Goal: Task Accomplishment & Management: Complete application form

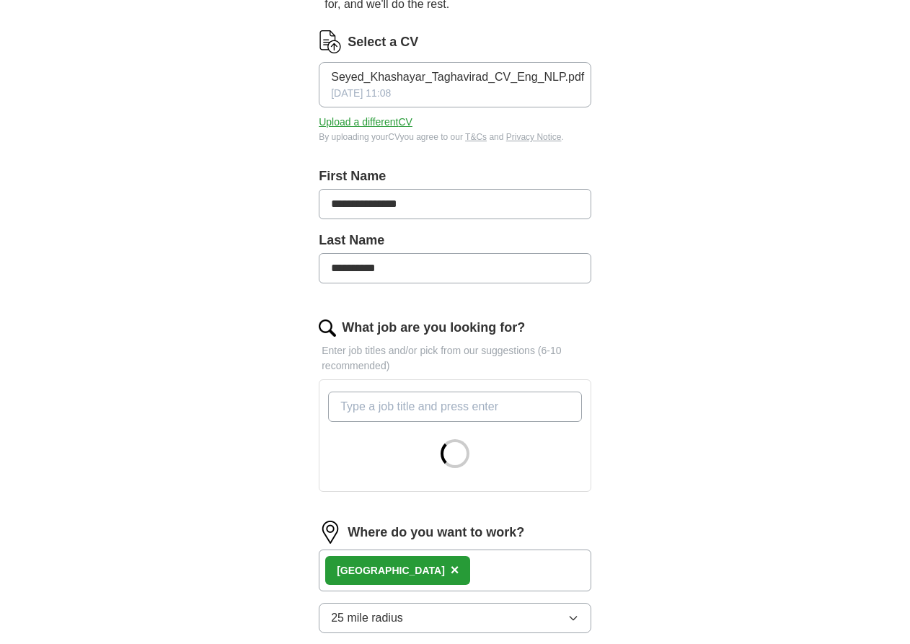
scroll to position [183, 0]
click at [422, 76] on span "Seyed_Khashayar_Taghavirad_CV_Eng_NLP.pdf" at bounding box center [457, 77] width 253 height 17
click at [294, 178] on div "**********" at bounding box center [454, 429] width 369 height 975
click at [422, 560] on div "London ×" at bounding box center [455, 571] width 272 height 42
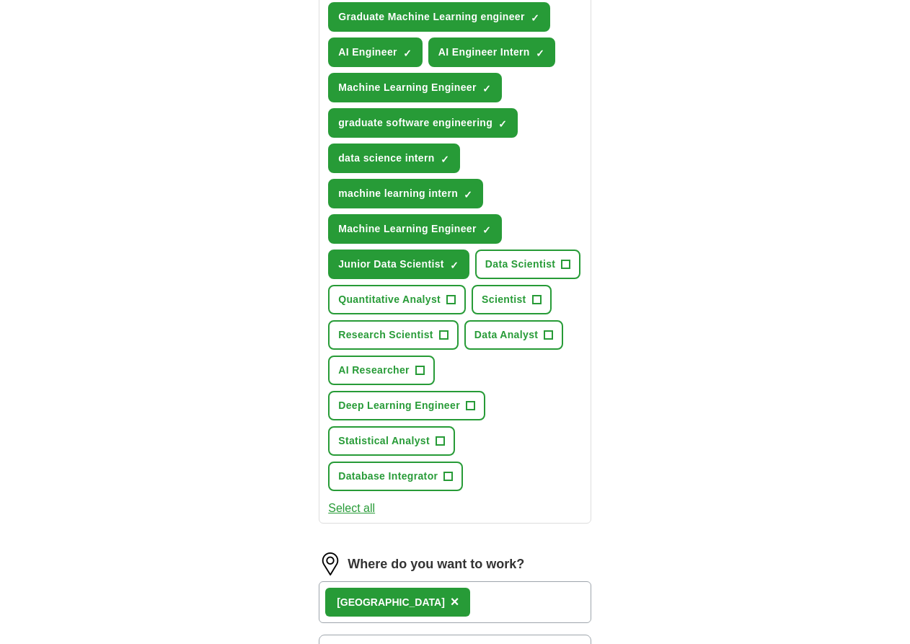
scroll to position [661, 0]
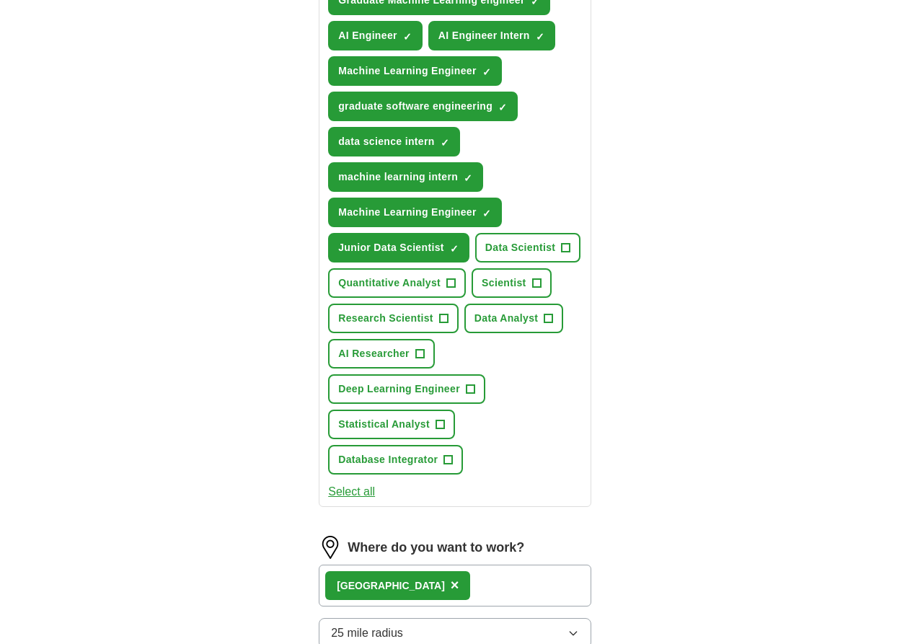
click at [410, 352] on button "AI Researcher +" at bounding box center [381, 354] width 107 height 30
click at [566, 252] on span "+" at bounding box center [565, 248] width 9 height 12
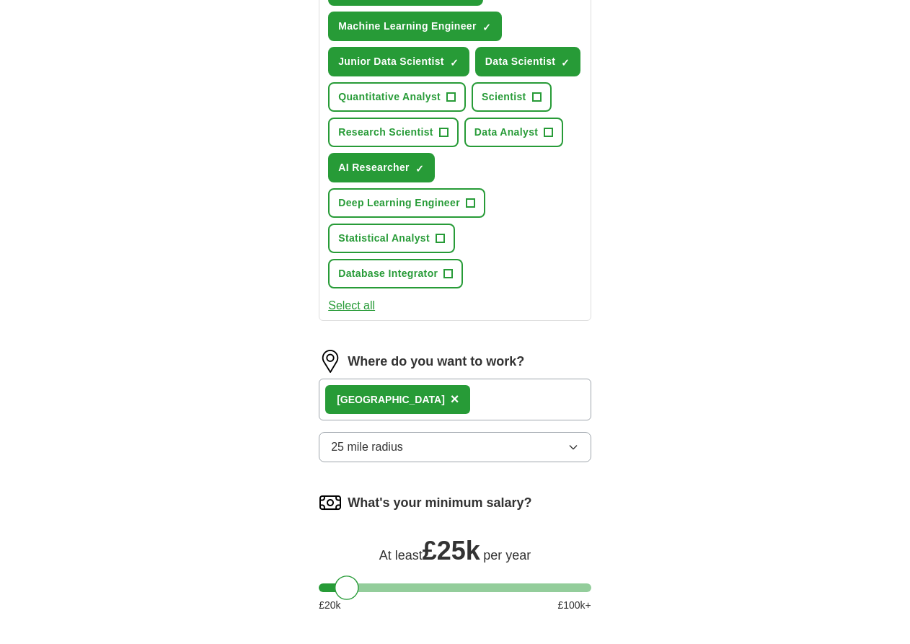
scroll to position [850, 0]
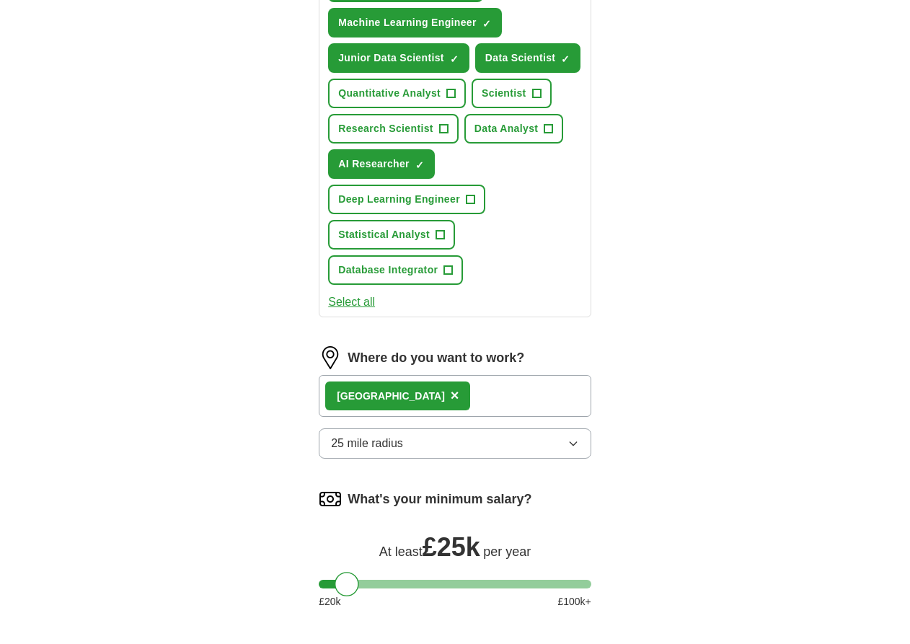
click at [383, 443] on span "25 mile radius" at bounding box center [367, 443] width 72 height 17
click at [288, 525] on div "**********" at bounding box center [454, 7] width 369 height 1467
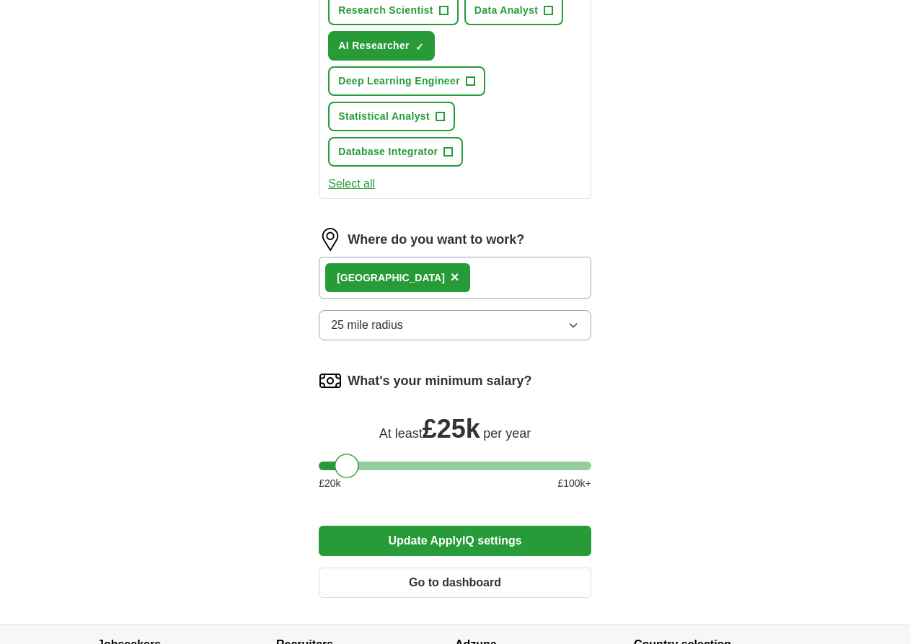
scroll to position [1072, 0]
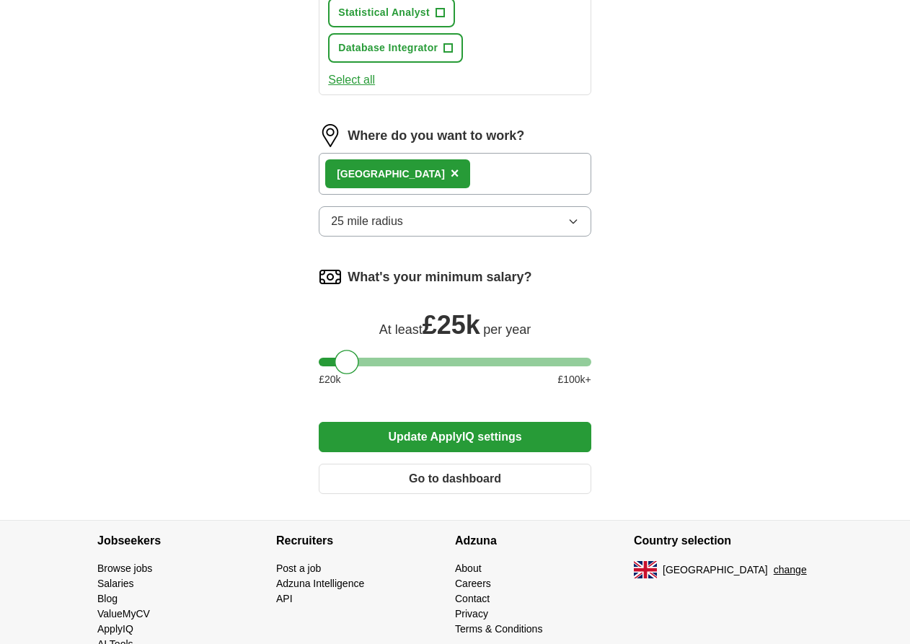
click at [420, 431] on button "Update ApplyIQ settings" at bounding box center [455, 437] width 272 height 30
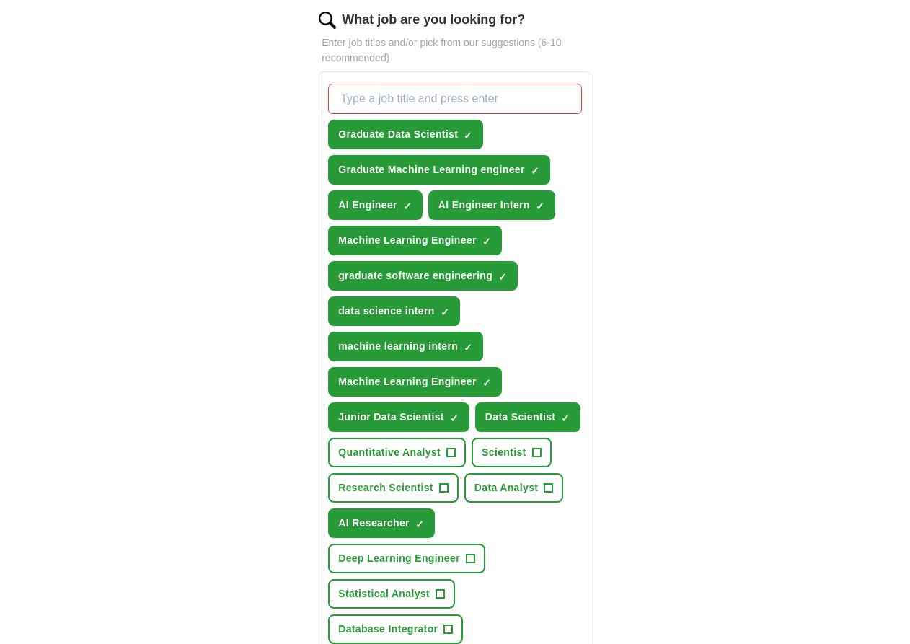
scroll to position [481, 0]
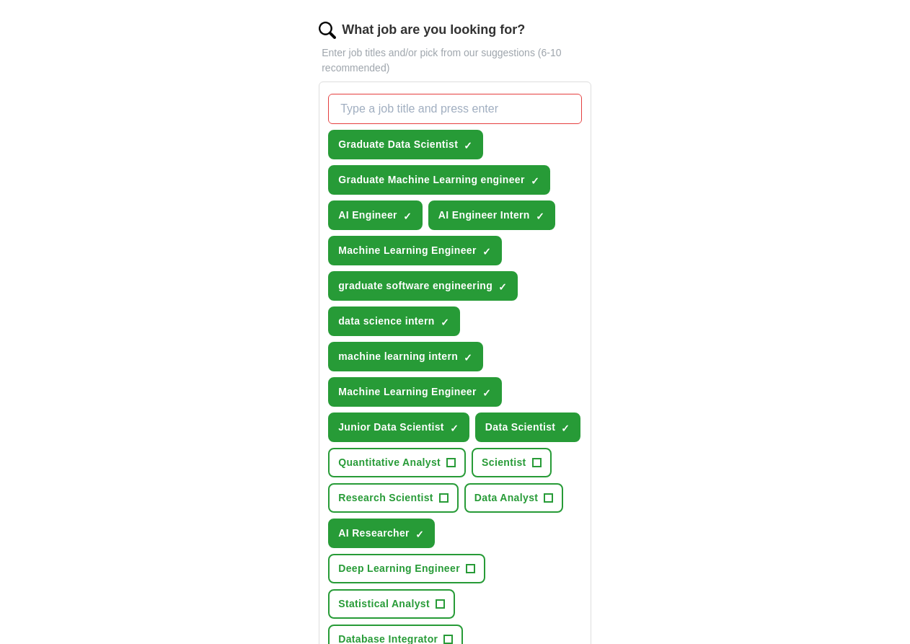
click at [453, 267] on div "Graduate Data Scientist ✓ × Graduate Machine Learning engineer ✓ × AI Engineer …" at bounding box center [454, 374] width 259 height 572
click at [0, 0] on span "×" at bounding box center [0, 0] width 0 height 0
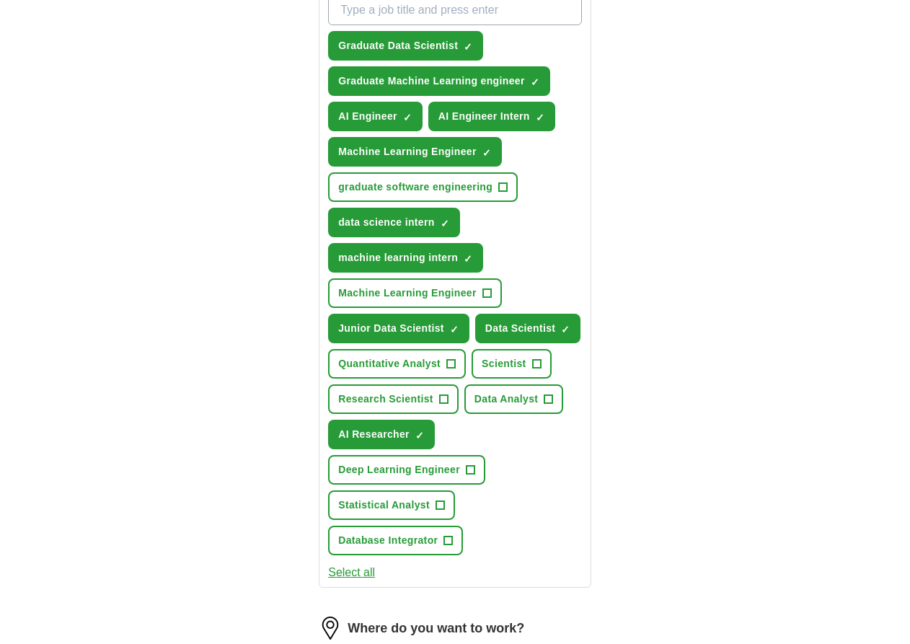
scroll to position [581, 0]
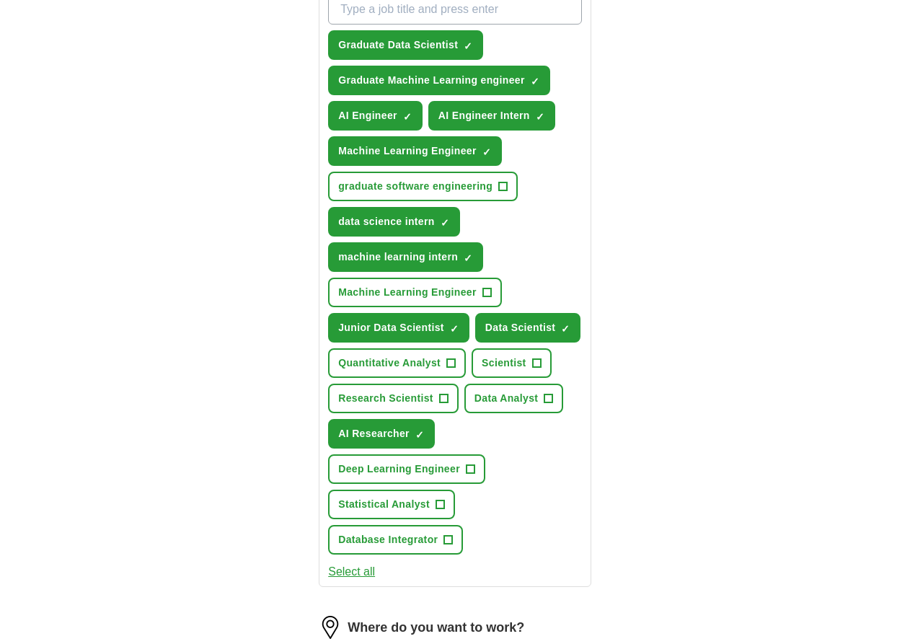
click at [455, 470] on span "Deep Learning Engineer" at bounding box center [399, 468] width 122 height 15
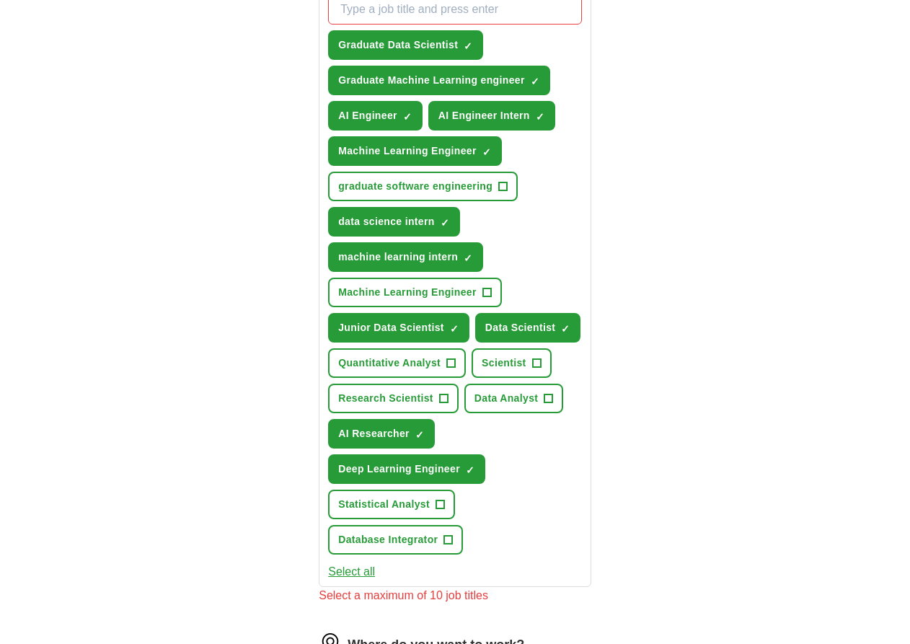
click at [0, 0] on span "×" at bounding box center [0, 0] width 0 height 0
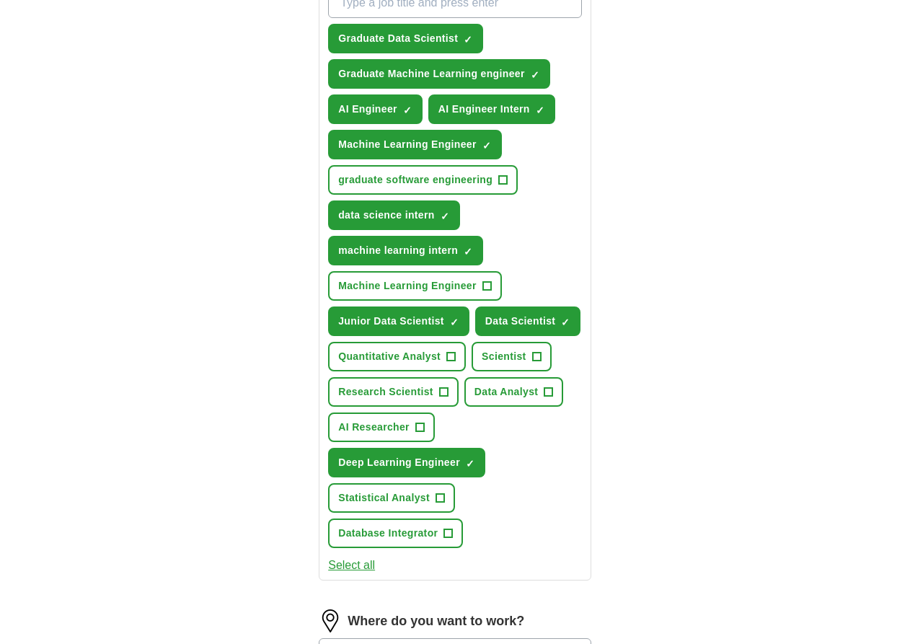
scroll to position [589, 0]
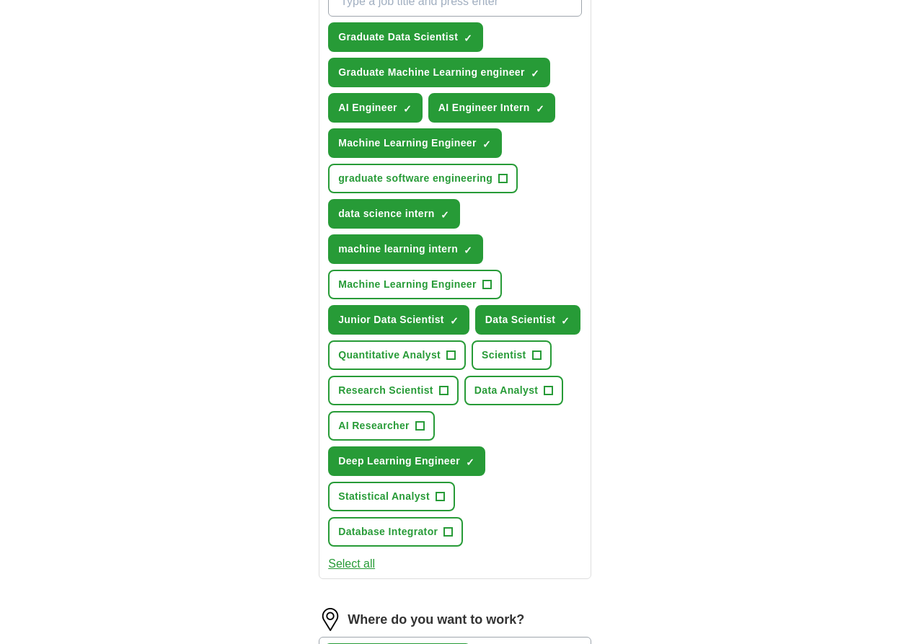
click at [424, 468] on button "Deep Learning Engineer ✓ ×" at bounding box center [406, 461] width 157 height 30
click at [452, 288] on span "Machine Learning Engineer" at bounding box center [407, 284] width 138 height 15
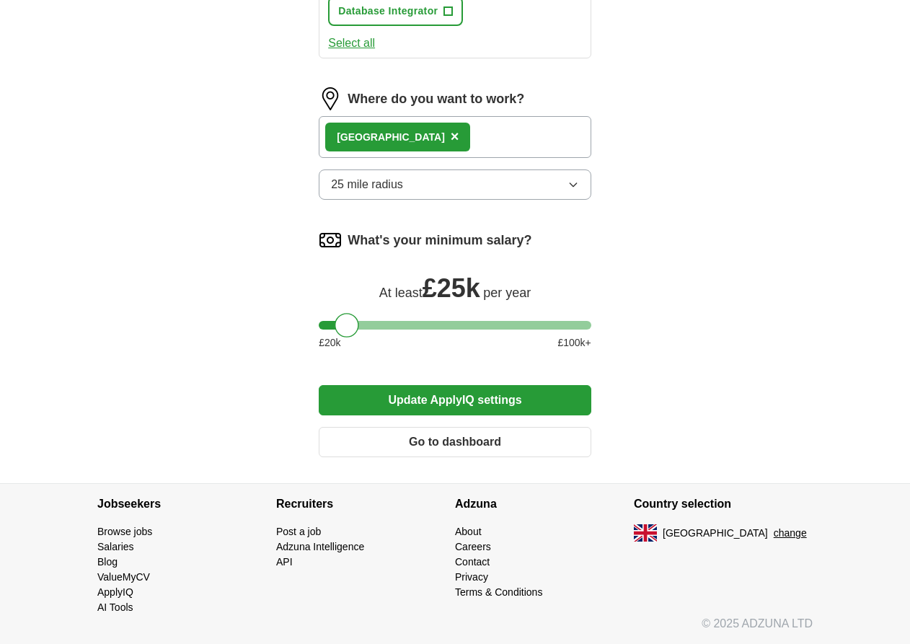
scroll to position [1109, 0]
click at [432, 414] on button "Update ApplyIQ settings" at bounding box center [455, 400] width 272 height 30
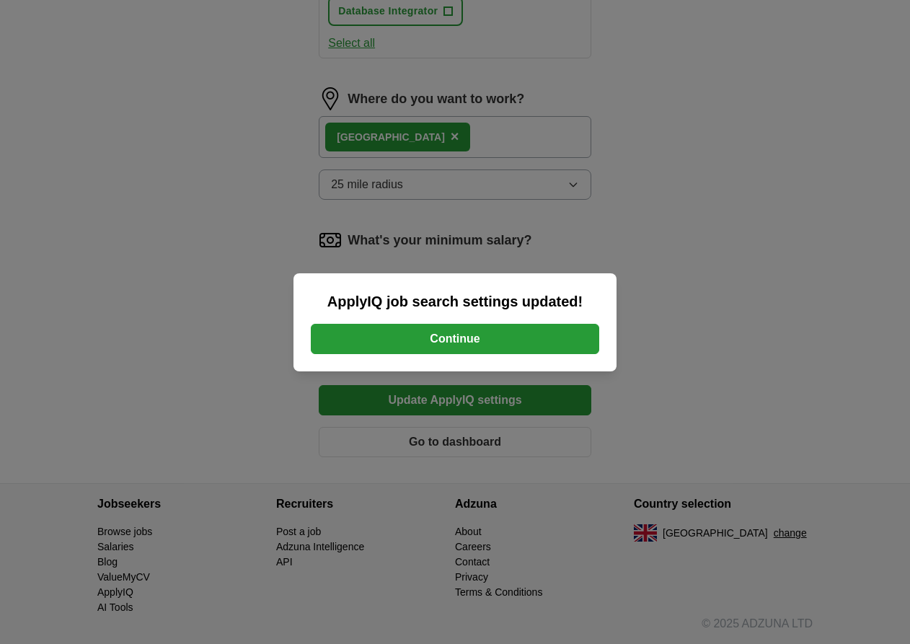
click at [434, 347] on button "Continue" at bounding box center [455, 339] width 288 height 30
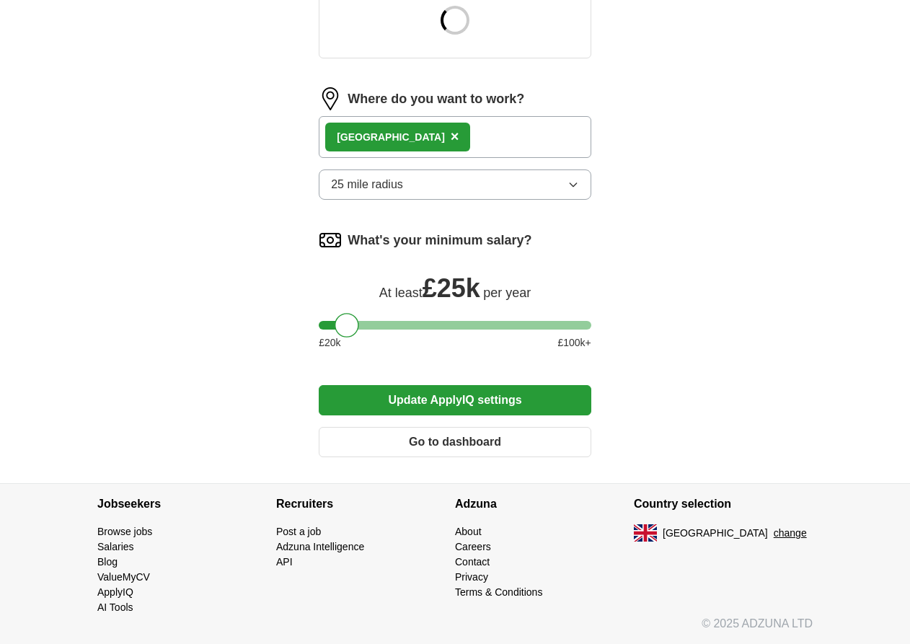
scroll to position [617, 0]
click at [465, 403] on button "Update ApplyIQ settings" at bounding box center [455, 400] width 272 height 30
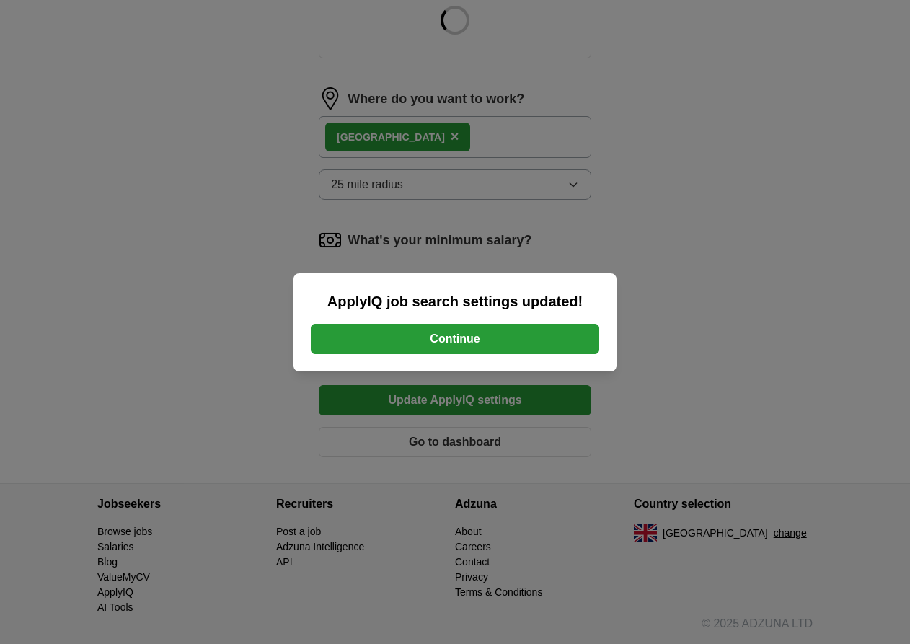
click at [479, 326] on button "Continue" at bounding box center [455, 339] width 288 height 30
